Goal: Task Accomplishment & Management: Complete application form

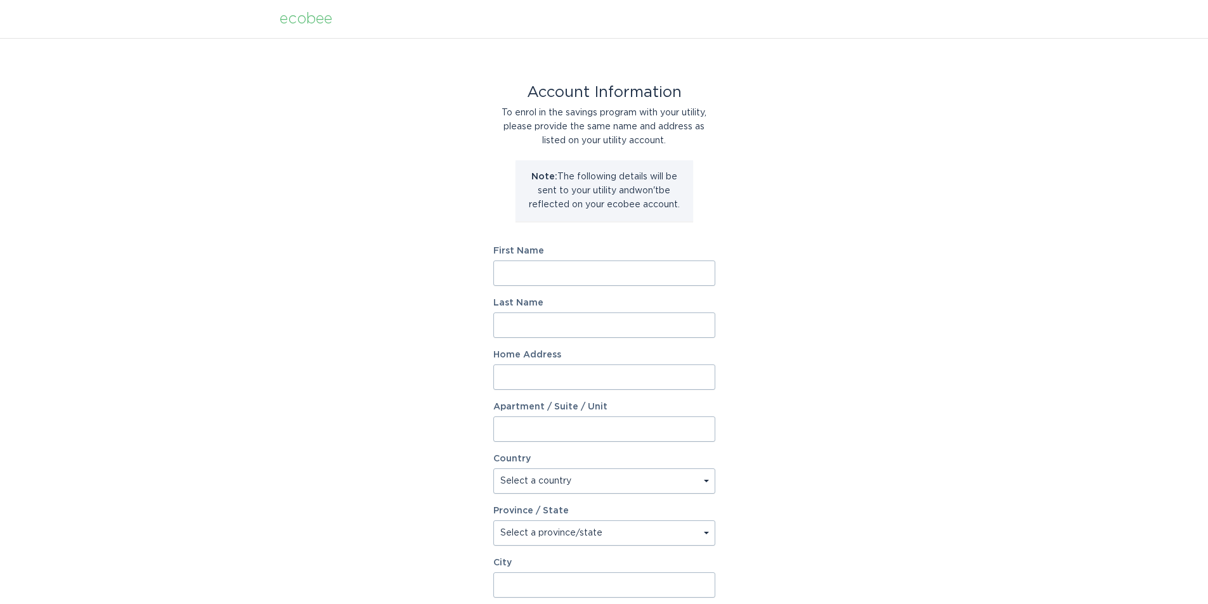
click at [573, 275] on input "First Name" at bounding box center [604, 273] width 222 height 25
type input "[PERSON_NAME]"
type input "Fife"
type input "[STREET_ADDRESS]"
select select "US"
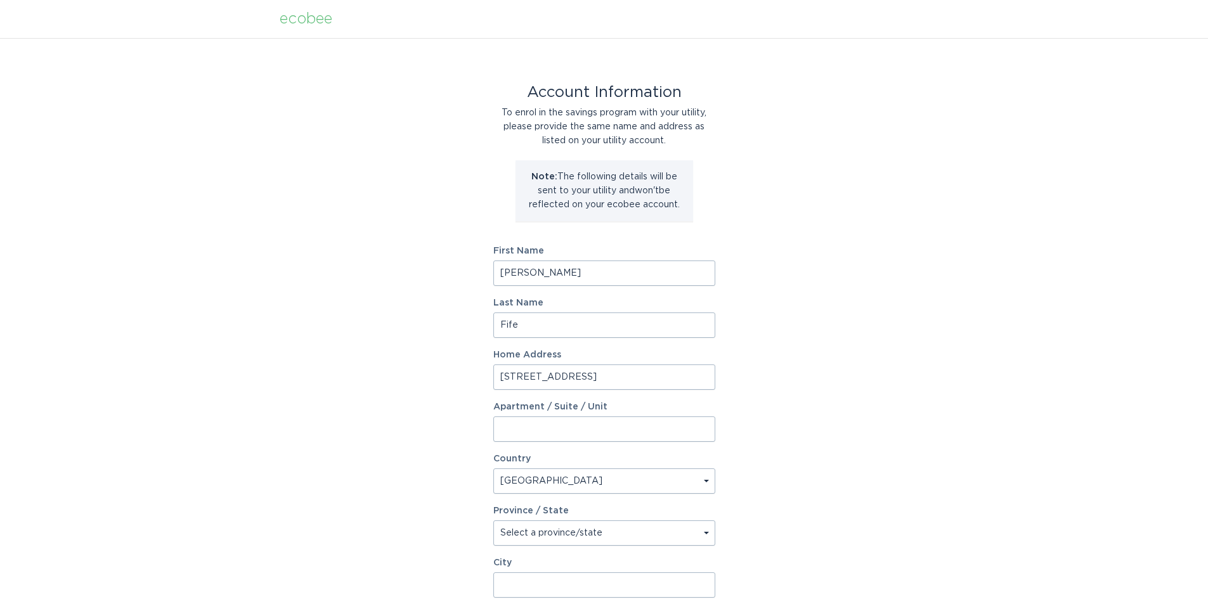
type input "Aurora"
type input "80018"
select select "CO"
click at [348, 288] on div "Account Information To enrol in the savings program with your utility, please p…" at bounding box center [604, 388] width 1208 height 701
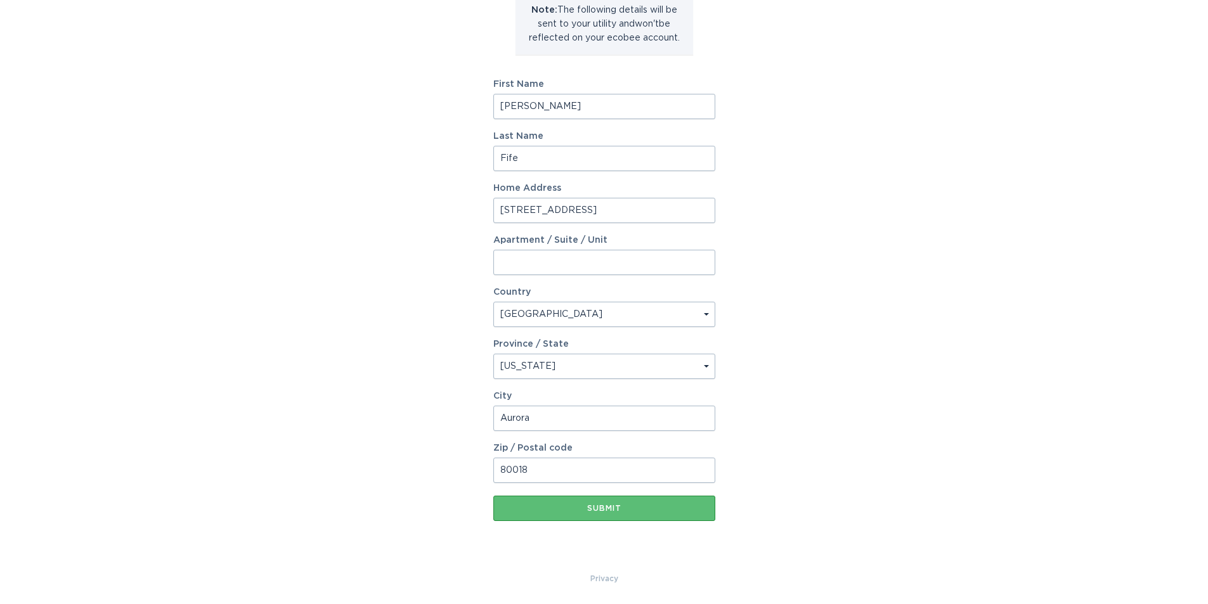
scroll to position [167, 0]
click at [625, 509] on div "Submit" at bounding box center [604, 508] width 209 height 8
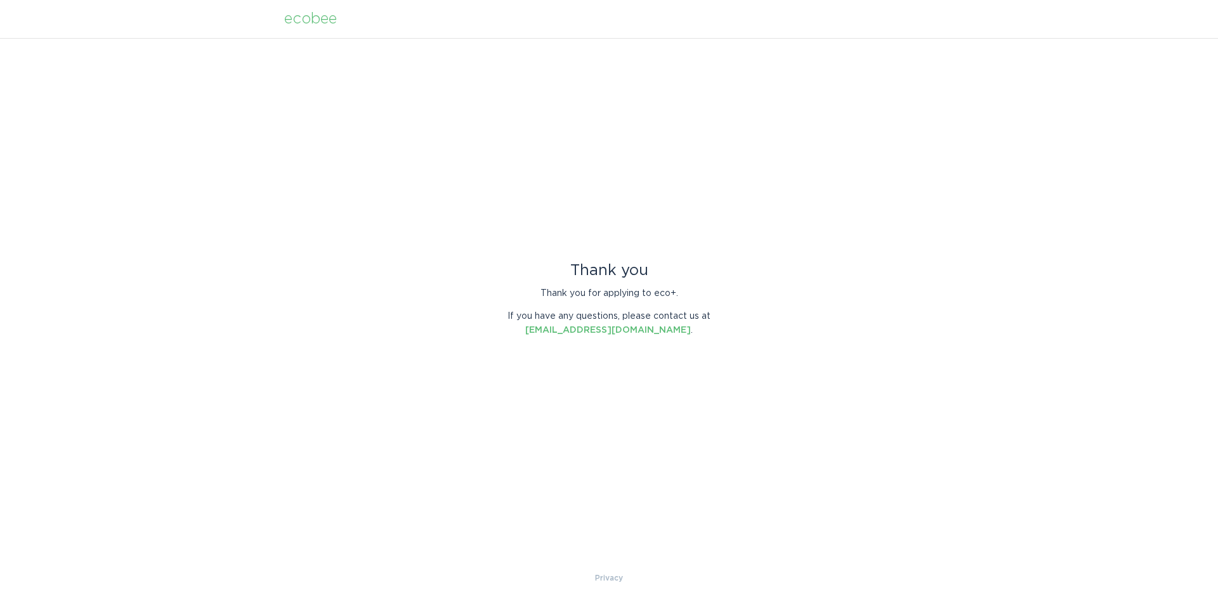
drag, startPoint x: 521, startPoint y: 209, endPoint x: 579, endPoint y: 205, distance: 58.5
click at [521, 211] on div "Thank you Thank you for applying to eco+. If you have any questions, please con…" at bounding box center [609, 304] width 1218 height 533
